Goal: Transaction & Acquisition: Book appointment/travel/reservation

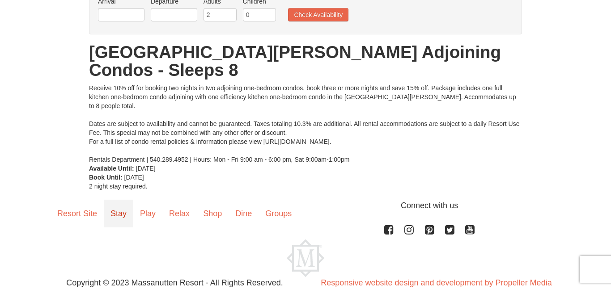
scroll to position [92, 0]
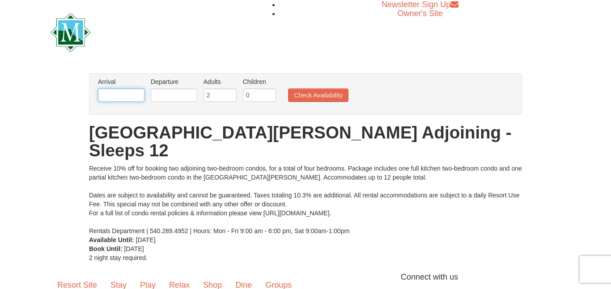
click at [127, 102] on input "text" at bounding box center [121, 95] width 47 height 13
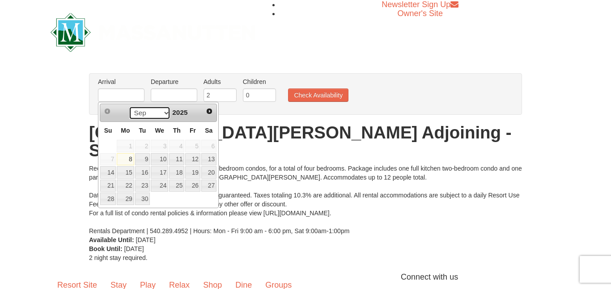
click at [165, 108] on select "Sep Oct Nov Dec" at bounding box center [150, 112] width 42 height 13
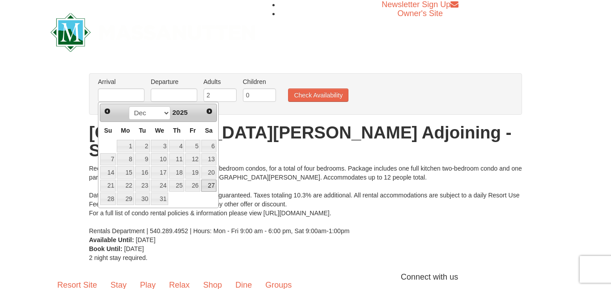
click at [204, 190] on link "27" at bounding box center [208, 186] width 15 height 13
type input "[DATE]"
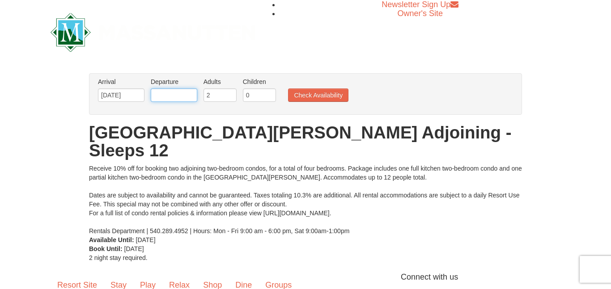
click at [180, 91] on input "text" at bounding box center [174, 95] width 47 height 13
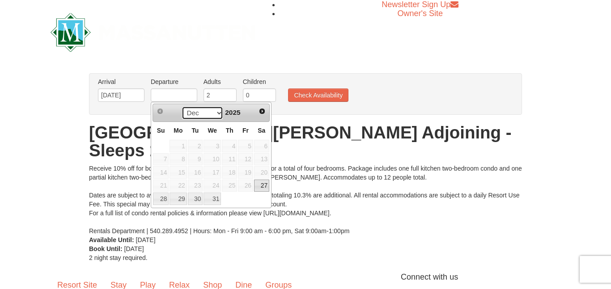
click at [208, 117] on select "Dec" at bounding box center [203, 112] width 42 height 13
click at [264, 109] on span "Next" at bounding box center [262, 111] width 7 height 7
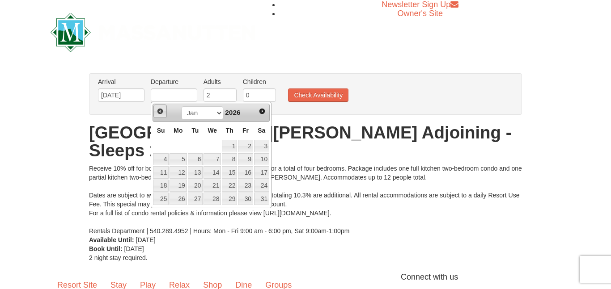
click at [163, 111] on span "Prev" at bounding box center [160, 111] width 7 height 7
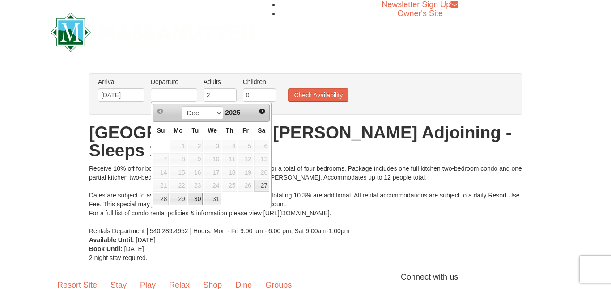
click at [197, 198] on link "30" at bounding box center [195, 199] width 15 height 13
type input "[DATE]"
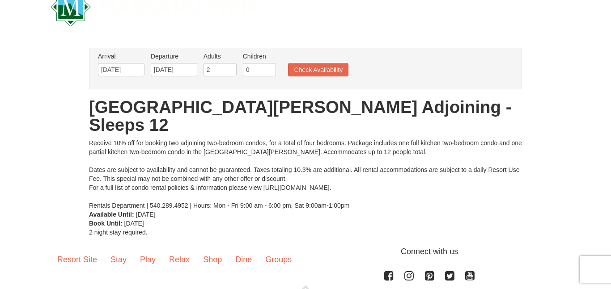
scroll to position [30, 0]
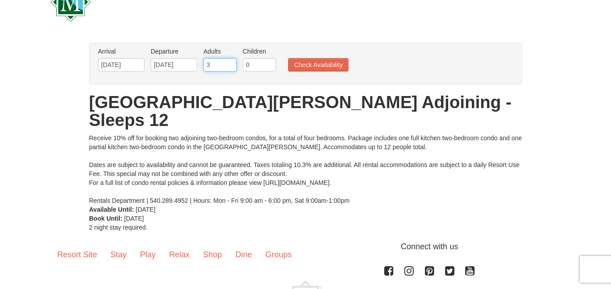
click at [231, 62] on input "3" at bounding box center [220, 64] width 33 height 13
click at [231, 62] on input "4" at bounding box center [220, 64] width 33 height 13
type input "3"
click at [232, 67] on input "3" at bounding box center [220, 64] width 33 height 13
click at [301, 66] on button "Check Availability" at bounding box center [318, 64] width 60 height 13
